Goal: Information Seeking & Learning: Learn about a topic

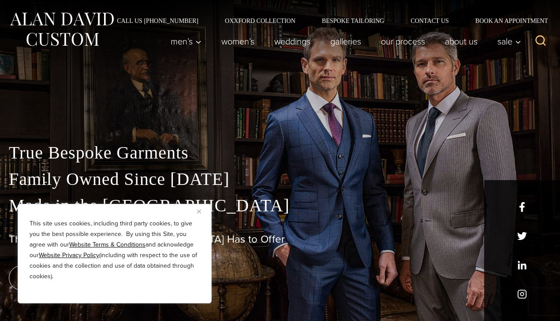
click at [204, 210] on button "Close" at bounding box center [202, 211] width 11 height 11
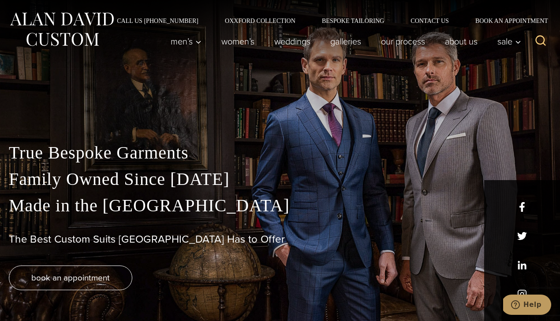
scroll to position [11, 0]
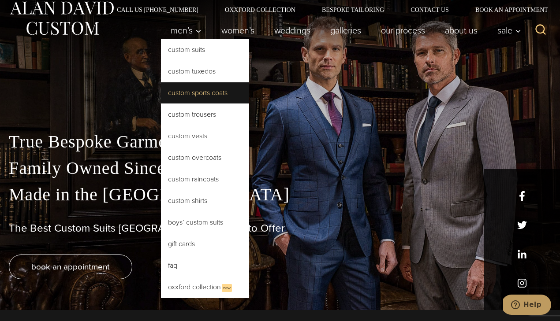
click at [217, 95] on link "Custom Sports Coats" at bounding box center [205, 92] width 88 height 21
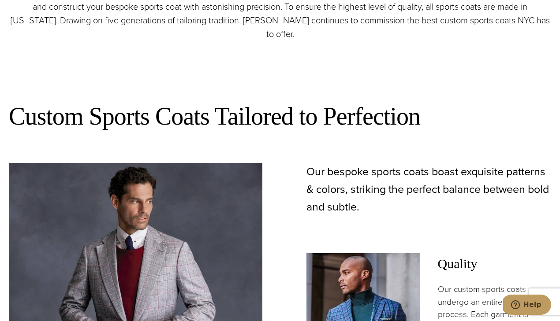
scroll to position [444, 0]
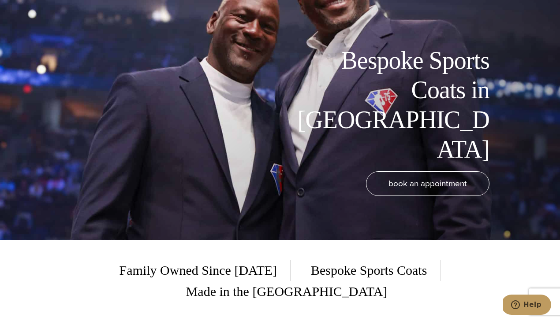
scroll to position [0, 0]
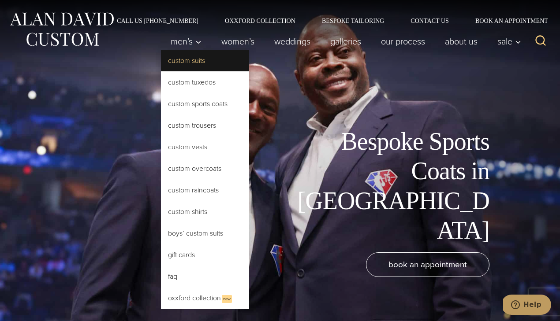
click at [186, 64] on link "Custom Suits" at bounding box center [205, 60] width 88 height 21
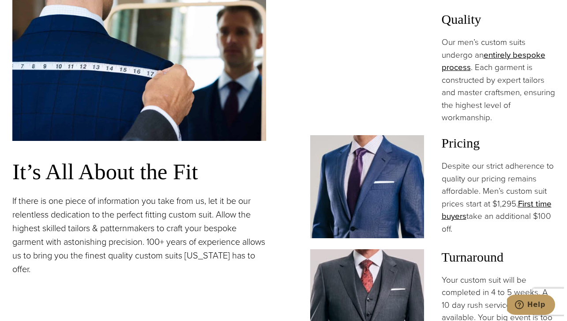
scroll to position [708, 0]
